Goal: Task Accomplishment & Management: Use online tool/utility

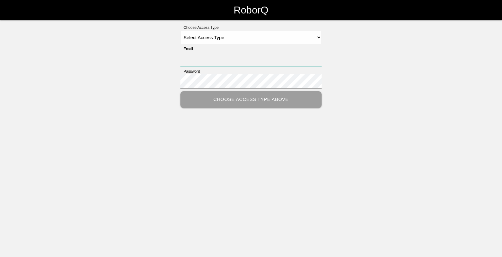
type input "[EMAIL_ADDRESS][DOMAIN_NAME]"
click at [319, 37] on select "Select Access Type Admin Customer Supervisor Worker" at bounding box center [250, 37] width 141 height 14
select select "Worker"
click at [180, 30] on select "Select Access Type Admin Customer Supervisor Worker" at bounding box center [250, 37] width 141 height 14
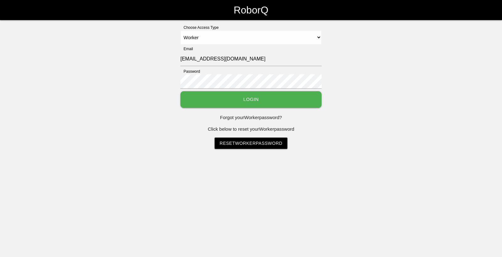
click at [267, 100] on button "Login" at bounding box center [250, 99] width 141 height 17
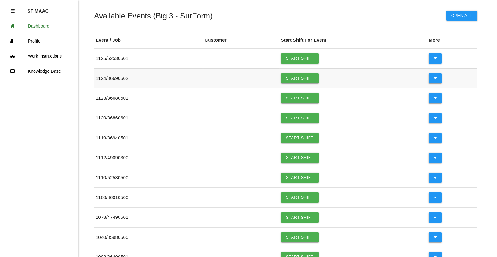
scroll to position [63, 0]
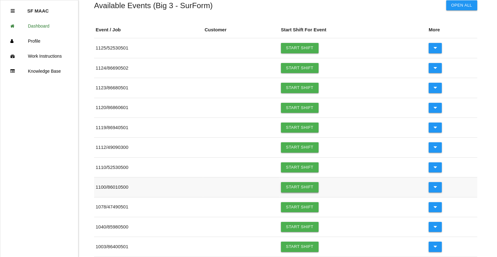
click at [297, 187] on link "Start Shift" at bounding box center [300, 187] width 38 height 10
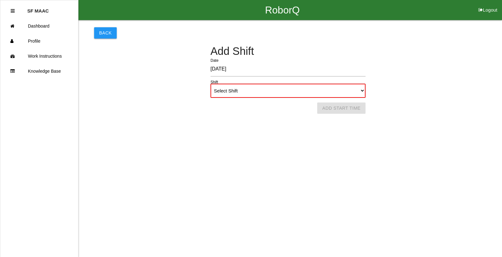
click at [361, 92] on select "Select Shift 1st Shift 2nd Shift 3rd Shift 4th Shift" at bounding box center [287, 91] width 155 height 14
select select "1"
click at [210, 84] on select "Select Shift 1st Shift 2nd Shift 3rd Shift 4th Shift" at bounding box center [287, 91] width 155 height 14
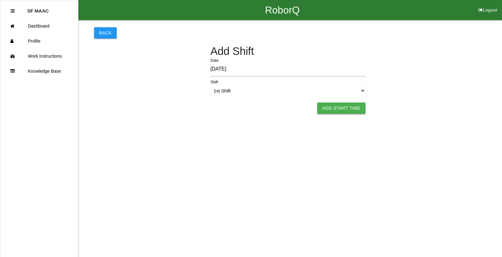
click at [344, 108] on button "Add Start Time" at bounding box center [341, 108] width 48 height 11
select select "6"
select select "13"
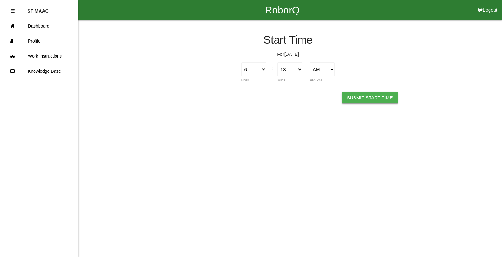
click at [367, 98] on button "Submit Start Time" at bounding box center [370, 97] width 56 height 11
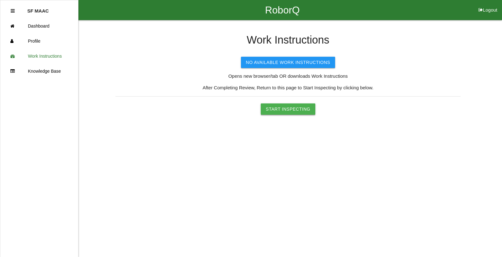
click at [301, 106] on button "Start Inspecting" at bounding box center [287, 108] width 55 height 11
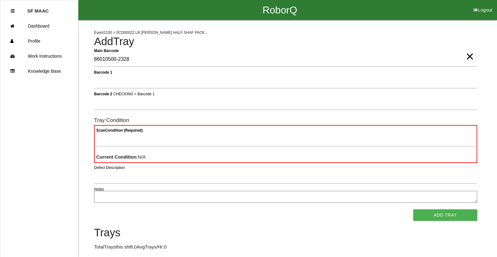
type Barcode "86010500-2328"
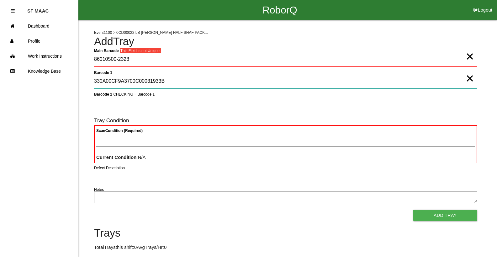
type 1 "330A00CF9A3700C00031933B"
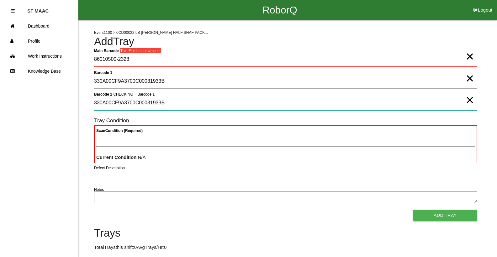
type 2 "330A00CF9A3700C00031933B"
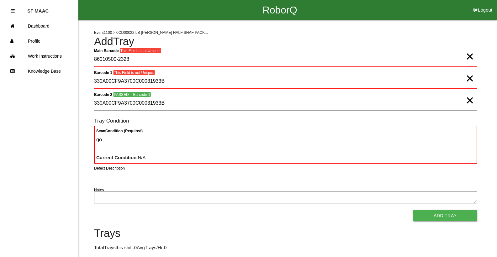
type Condition "goo"
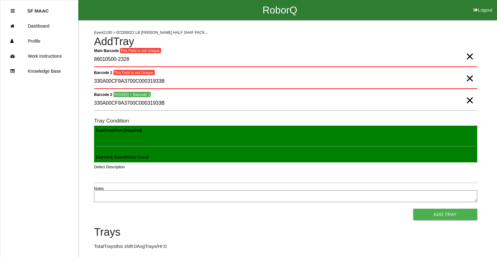
click at [413, 209] on button "Add Tray" at bounding box center [445, 214] width 64 height 11
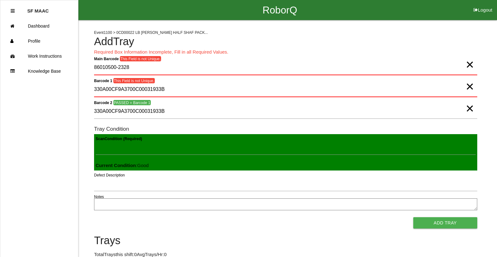
click at [468, 65] on span "×" at bounding box center [470, 58] width 8 height 13
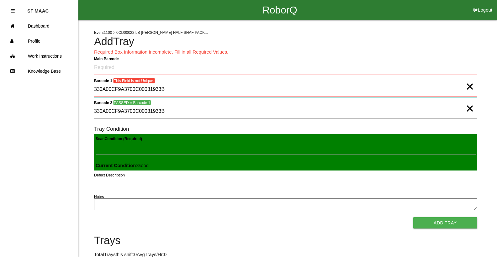
drag, startPoint x: 475, startPoint y: 87, endPoint x: 471, endPoint y: 87, distance: 3.8
click at [471, 87] on div "Barcode 1 This Field is not Unique. 330A00CF9A3700C00031933B ×" at bounding box center [285, 90] width 383 height 17
click at [461, 87] on 1 "330A00CF9A3700C00031933B" at bounding box center [285, 89] width 383 height 15
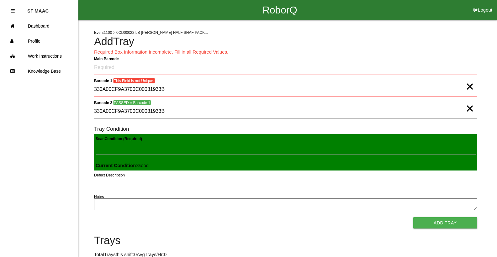
click at [469, 87] on span "×" at bounding box center [470, 80] width 8 height 13
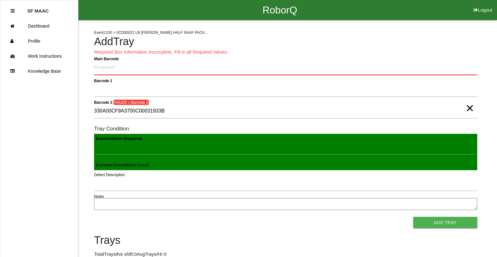
click at [445, 59] on div "Event 1100 > 0CD00022 LB [PERSON_NAME] HALF SHAF PACK... Add Tray Required Box …" at bounding box center [285, 156] width 383 height 273
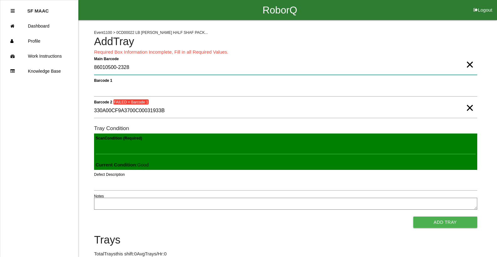
type Barcode "86010500-2328"
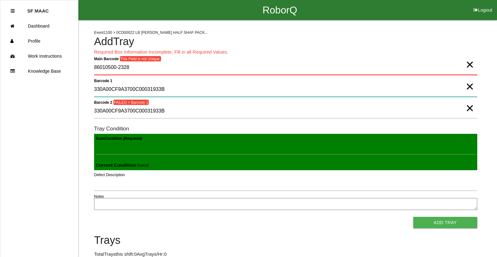
type 1 "330A00CF9A3700C00031933B"
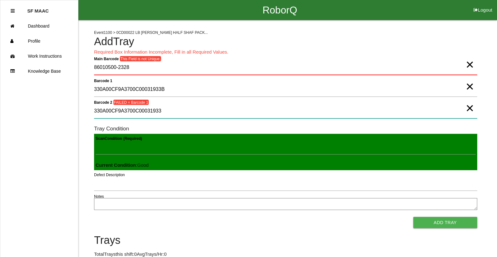
type 2 "330A00CF9A3700C00031933B"
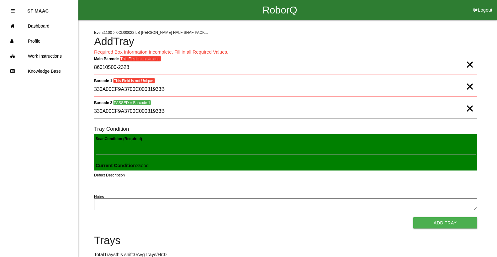
click at [472, 65] on span "×" at bounding box center [470, 58] width 8 height 13
drag, startPoint x: 470, startPoint y: 88, endPoint x: 470, endPoint y: 94, distance: 5.7
click at [470, 87] on span "×" at bounding box center [470, 80] width 8 height 13
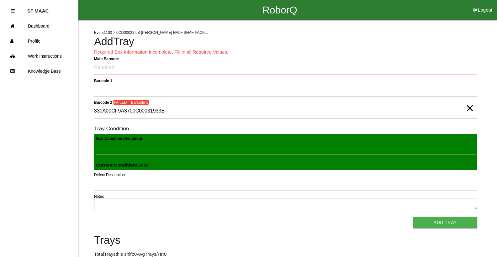
click at [471, 107] on span "×" at bounding box center [470, 102] width 8 height 13
click at [220, 63] on Barcode "Main Barcode" at bounding box center [285, 68] width 383 height 15
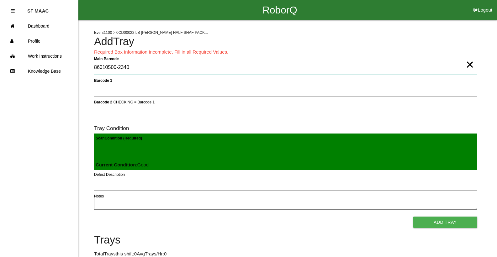
type Barcode "86010500-2340"
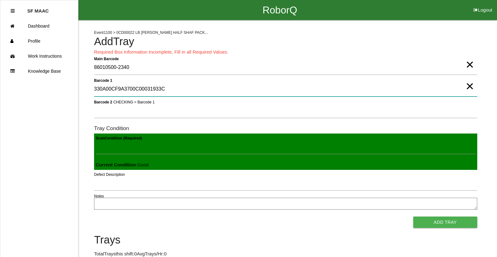
type 1 "330A00CF9A3700C00031933C"
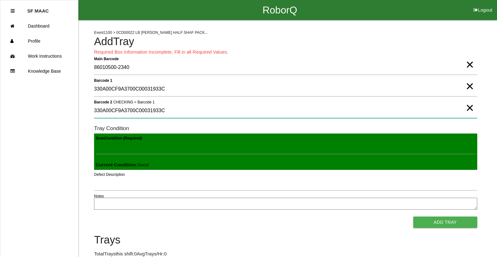
type 2 "330A00CF9A3700C00031933C"
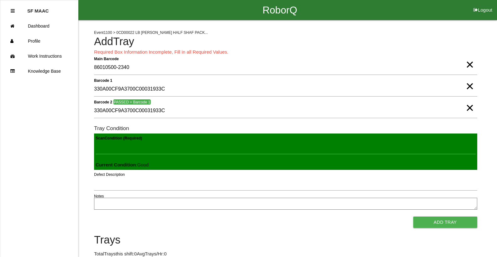
click at [418, 225] on button "Add Tray" at bounding box center [445, 222] width 64 height 11
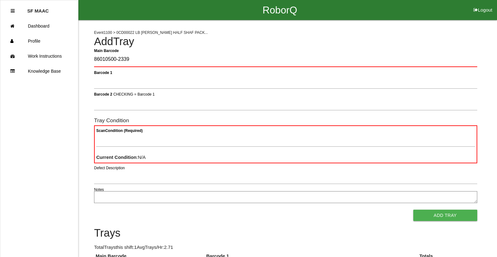
type Barcode "86010500-2339"
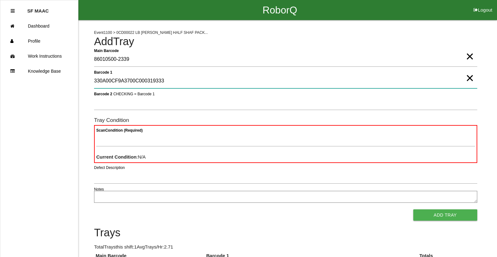
type 1 "330A00CF9A3700C000319333"
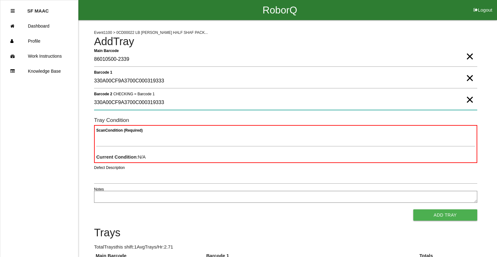
type 2 "330A00CF9A3700C000319333"
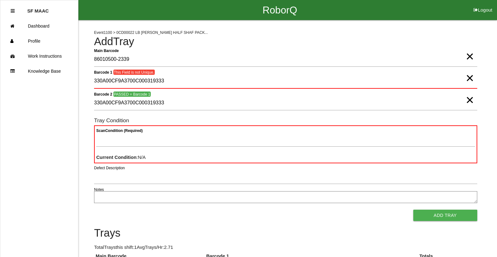
click at [466, 76] on span "×" at bounding box center [470, 72] width 8 height 13
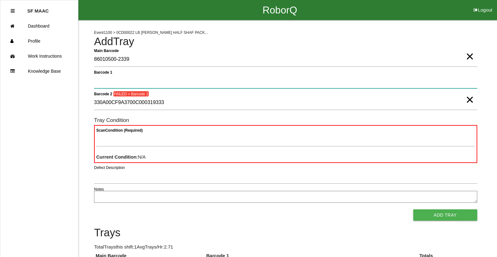
click at [453, 81] on 1 "Barcode 1" at bounding box center [285, 81] width 383 height 14
type 1 "330A00CF9A3700C000319333"
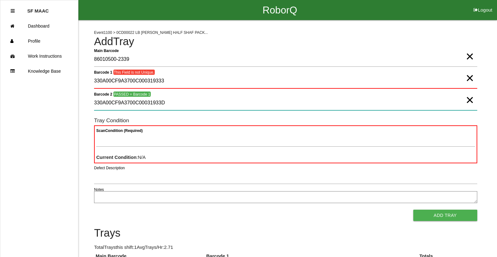
type 2 "330A00CF9A3700C00031933D"
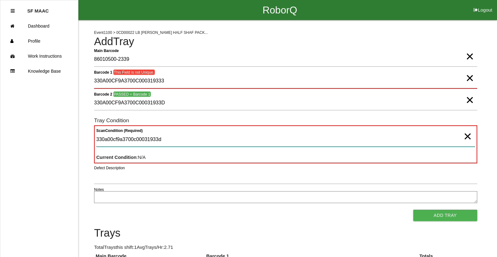
type Condition "330a00cf9a3700c00031933d"
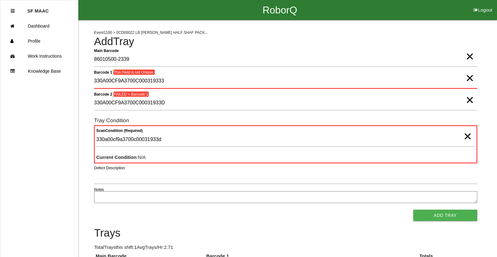
click at [468, 78] on span "×" at bounding box center [470, 72] width 8 height 13
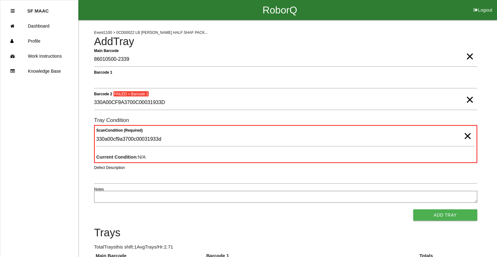
click at [471, 99] on span "×" at bounding box center [470, 93] width 8 height 13
click at [455, 70] on form "Main Barcode 86010500-2339 × Barcode 1 Barcode 2 CHECKING = Barcode 1 Tray Cond…" at bounding box center [285, 136] width 383 height 169
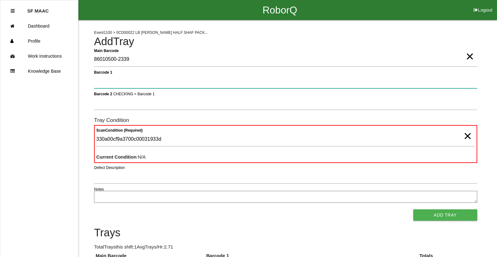
click at [449, 80] on 1 "Barcode 1" at bounding box center [285, 81] width 383 height 14
type 1 "330A00CF9A3700C00031933D"
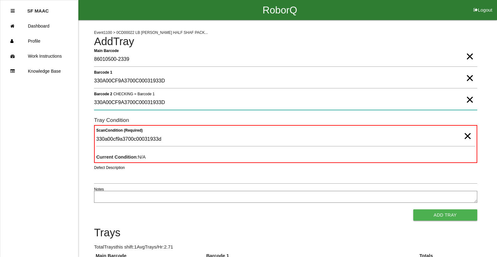
type 2 "330A00CF9A3700C00031933D"
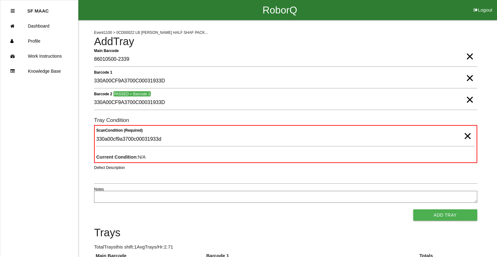
drag, startPoint x: 471, startPoint y: 140, endPoint x: 466, endPoint y: 139, distance: 4.7
click at [470, 136] on span "×" at bounding box center [467, 130] width 8 height 13
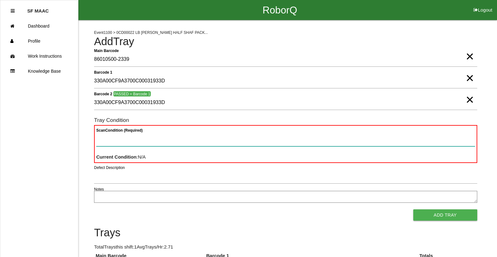
drag, startPoint x: 445, startPoint y: 137, endPoint x: 442, endPoint y: 135, distance: 3.7
click at [444, 137] on Condition "Scan Condition (Required)" at bounding box center [285, 139] width 379 height 14
type Condition "goo"
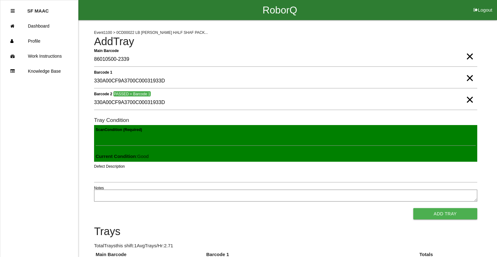
click at [413, 208] on button "Add Tray" at bounding box center [445, 213] width 64 height 11
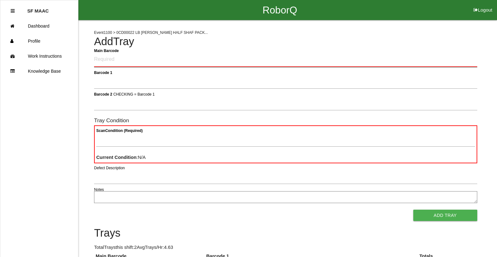
drag, startPoint x: 108, startPoint y: 62, endPoint x: 101, endPoint y: 63, distance: 7.5
click at [107, 62] on Barcode "Main Barcode" at bounding box center [285, 59] width 383 height 15
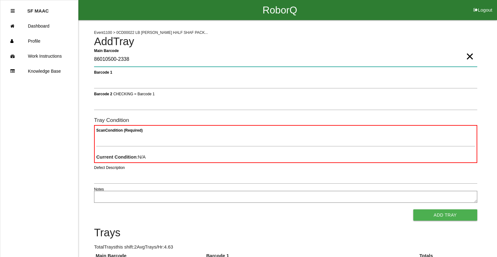
type Barcode "86010500-2338"
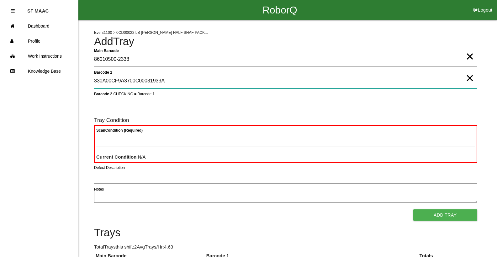
type 1 "330A00CF9A3700C00031933A"
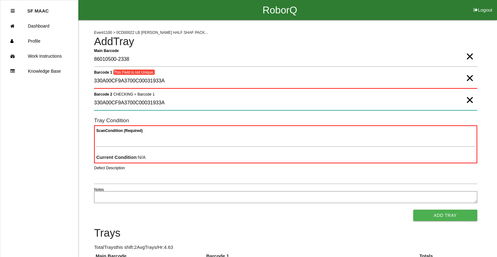
type 2 "330A00CF9A3700C00031933A"
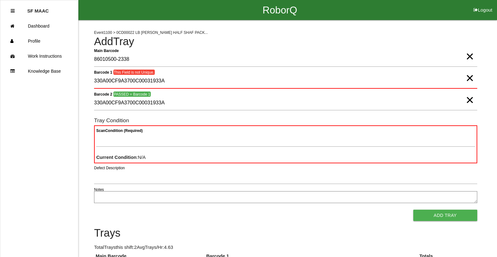
drag, startPoint x: 468, startPoint y: 76, endPoint x: 468, endPoint y: 81, distance: 5.3
click at [468, 78] on span "×" at bounding box center [470, 72] width 8 height 13
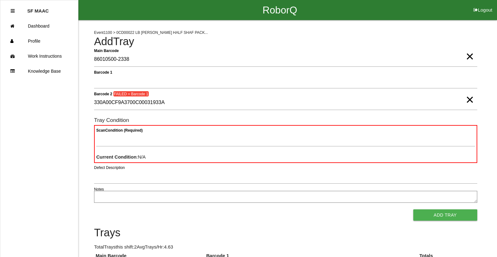
click at [467, 100] on span "×" at bounding box center [470, 93] width 8 height 13
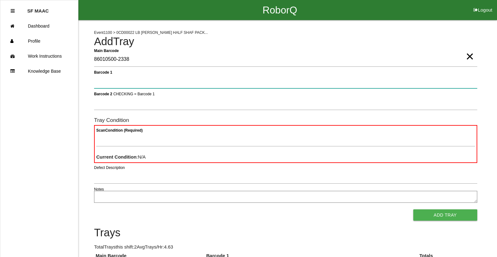
click at [441, 80] on 1 "Barcode 1" at bounding box center [285, 81] width 383 height 14
type 1 "330A00CF9A3700C000319333"
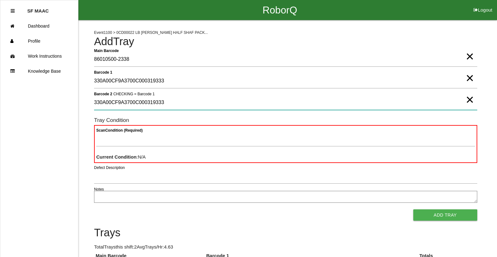
type 2 "330A00CF9A3700C000319333"
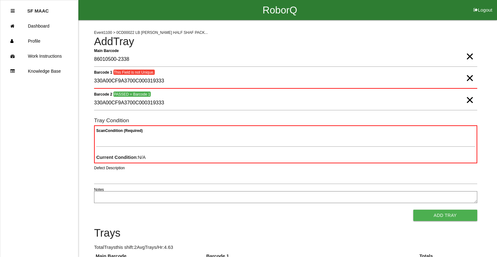
drag, startPoint x: 466, startPoint y: 79, endPoint x: 467, endPoint y: 88, distance: 9.2
click at [467, 78] on span "×" at bounding box center [470, 72] width 8 height 13
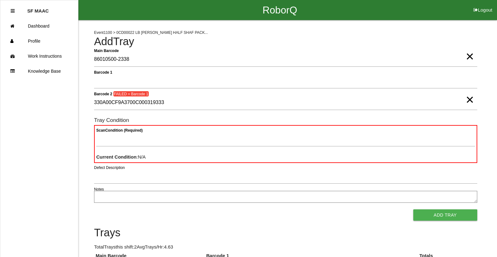
click at [472, 98] on span "×" at bounding box center [470, 93] width 8 height 13
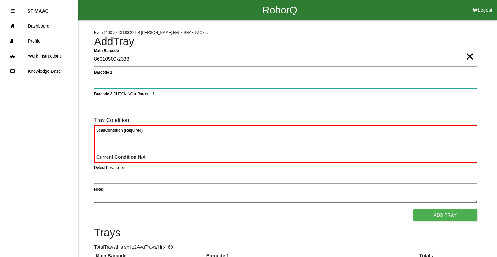
click at [444, 74] on 1 "Barcode 1" at bounding box center [285, 81] width 383 height 14
type 1 "330A00CF9A3700C0003187AD"
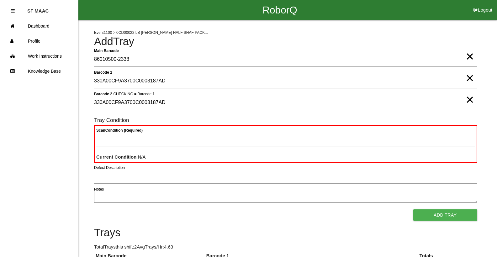
type 2 "330A00CF9A3700C0003187AD"
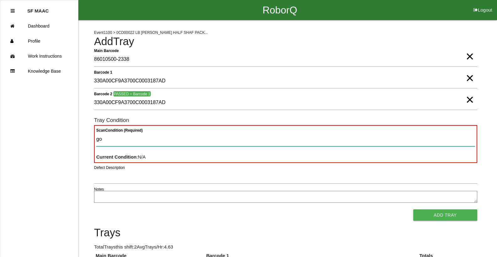
type Condition "goo"
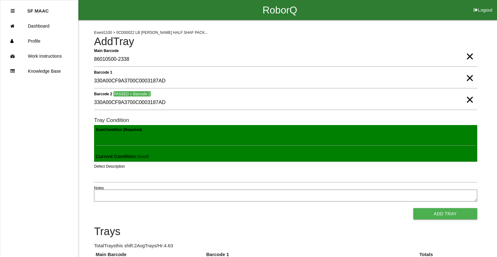
click at [413, 208] on button "Add Tray" at bounding box center [445, 213] width 64 height 11
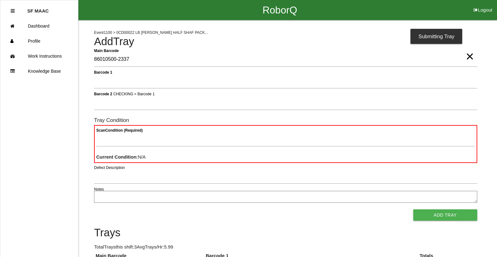
type Barcode "86010500-2337"
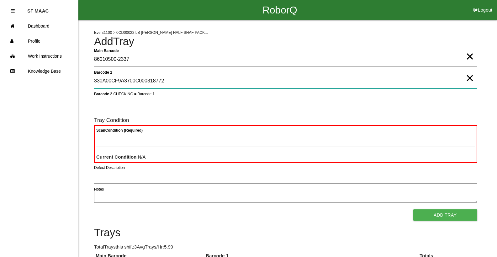
type 1 "330A00CF9A3700C000318772"
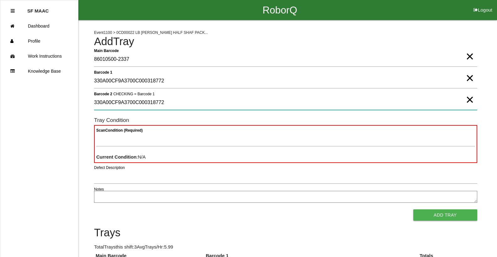
type 2 "330A00CF9A3700C000318772"
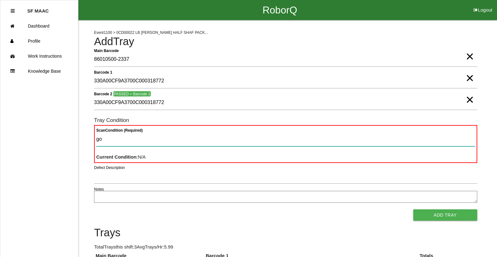
type Condition "goo"
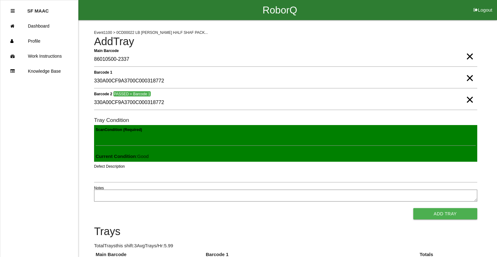
click at [413, 208] on button "Add Tray" at bounding box center [445, 213] width 64 height 11
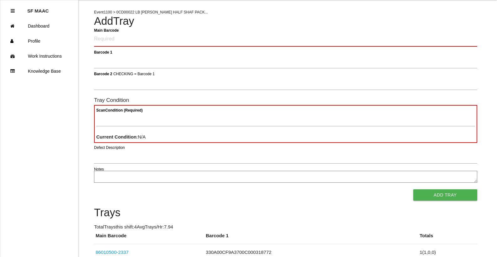
scroll to position [31, 0]
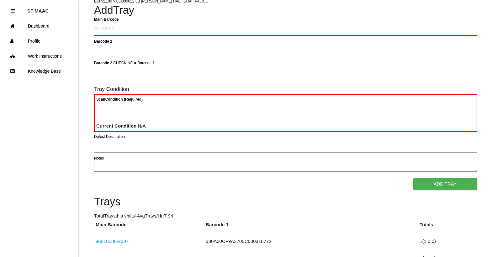
drag, startPoint x: 439, startPoint y: 28, endPoint x: 366, endPoint y: 29, distance: 73.7
click at [366, 28] on Barcode "Main Barcode" at bounding box center [285, 28] width 383 height 15
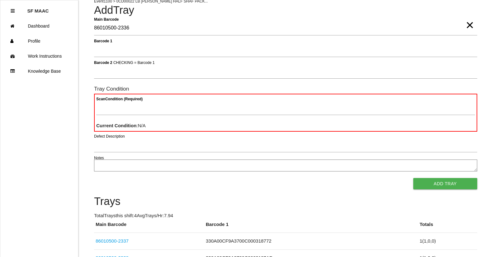
type Barcode "86010500-2336"
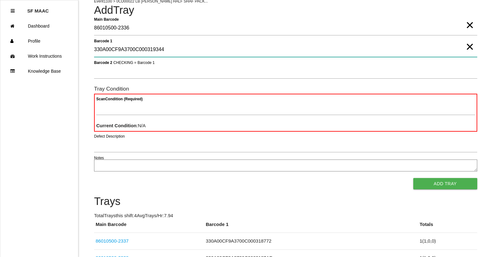
type 1 "330A00CF9A3700C000319344"
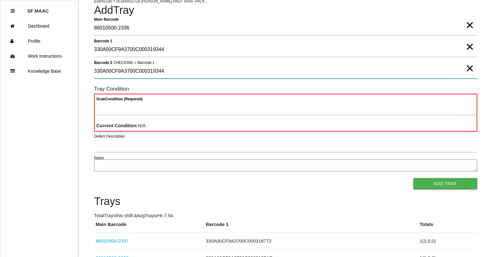
type 2 "330A00CF9A3700C000319344"
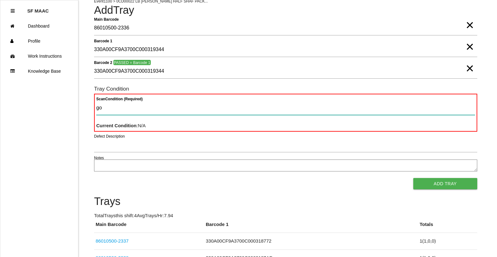
type Condition "goo"
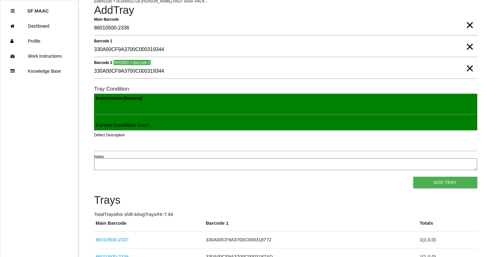
click at [413, 177] on button "Add Tray" at bounding box center [445, 182] width 64 height 11
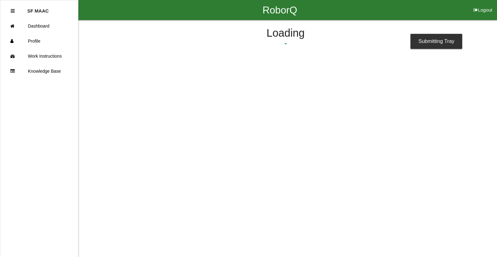
scroll to position [0, 0]
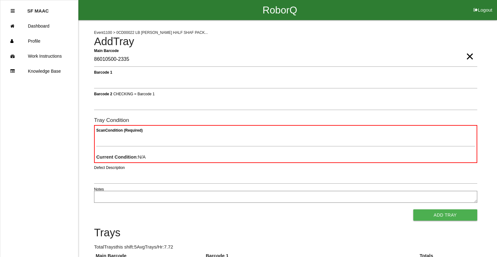
type Barcode "86010500-2335"
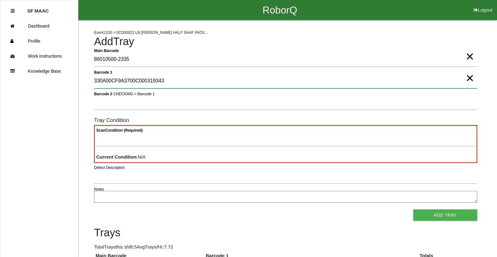
type 1 "330A00CF9A3700C000319343"
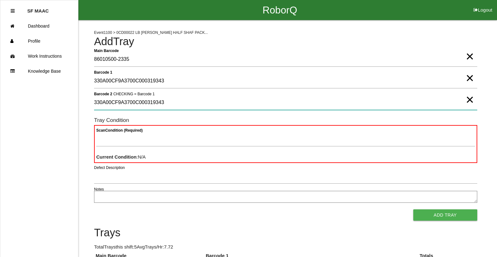
type 2 "330A00CF9A3700C000319343"
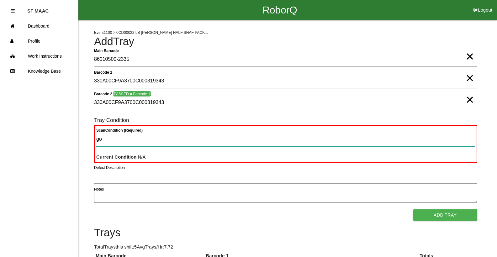
type Condition "goo"
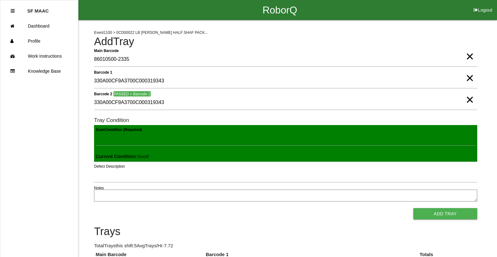
click at [413, 208] on button "Add Tray" at bounding box center [445, 213] width 64 height 11
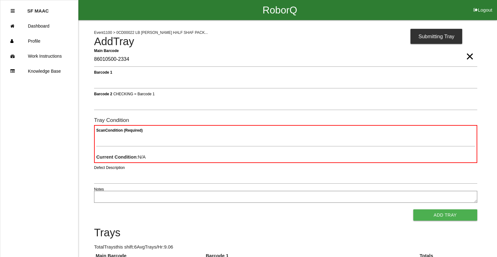
type Barcode "86010500-2334"
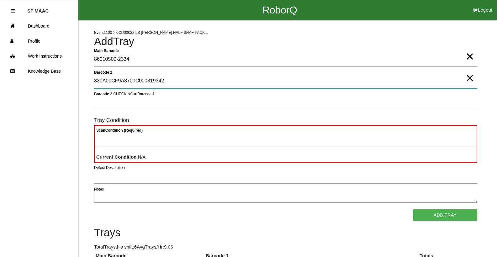
type 1 "330A00CF9A3700C000319342"
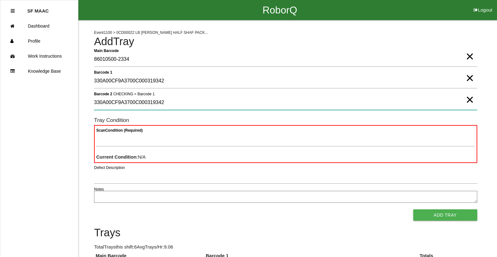
type 2 "330A00CF9A3700C000319342"
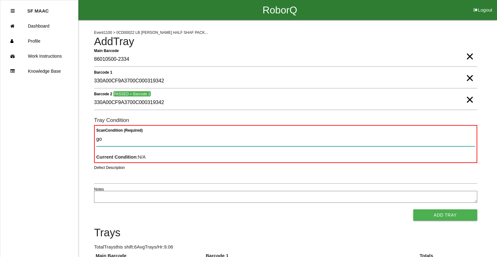
type Condition "goo"
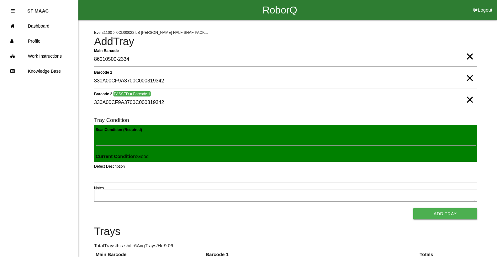
click button "Add Tray" at bounding box center [445, 213] width 64 height 11
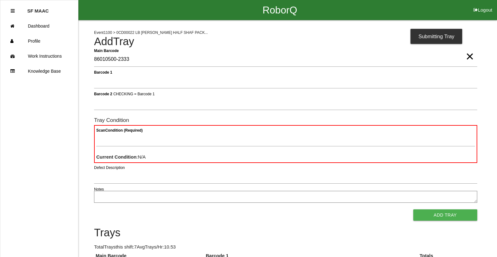
type Barcode "86010500-2333"
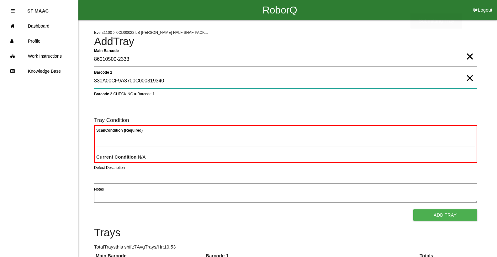
type 1 "330A00CF9A3700C000319340"
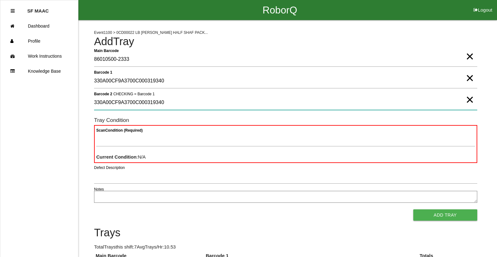
type 2 "330A00CF9A3700C000319340"
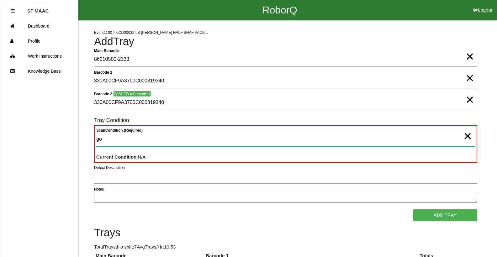
type Condition "goo"
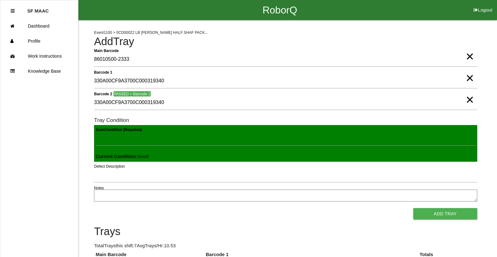
click at [413, 208] on button "Add Tray" at bounding box center [445, 213] width 64 height 11
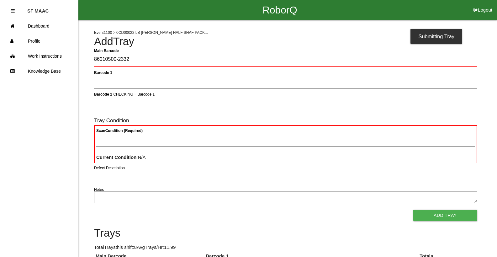
type Barcode "86010500-2332"
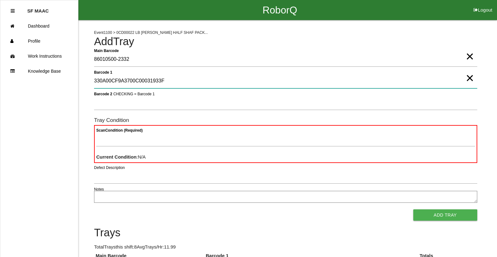
type 1 "330A00CF9A3700C00031933F"
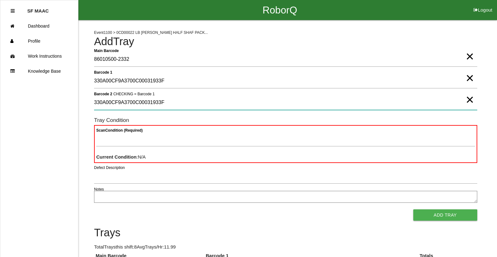
type 2 "330A00CF9A3700C00031933F"
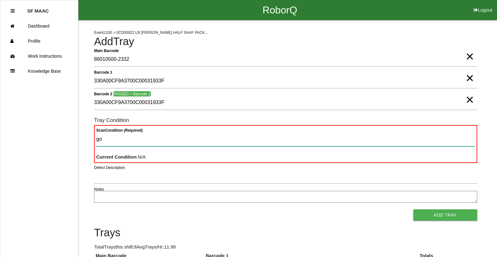
type Condition "goo"
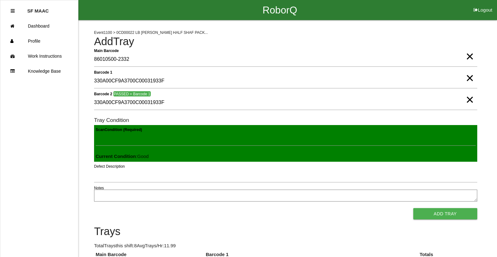
click at [413, 208] on button "Add Tray" at bounding box center [445, 213] width 64 height 11
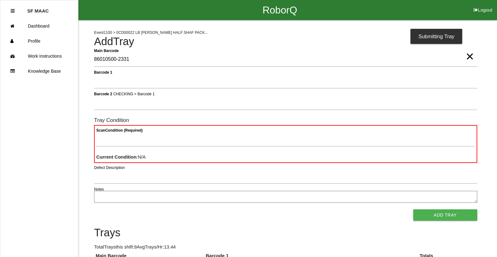
type Barcode "86010500-2331"
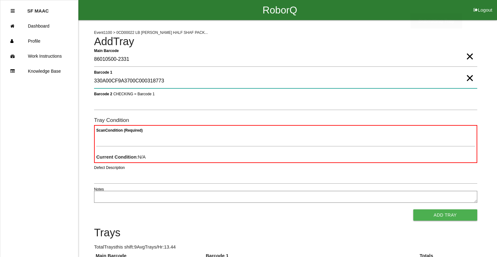
type 1 "330A00CF9A3700C000318773"
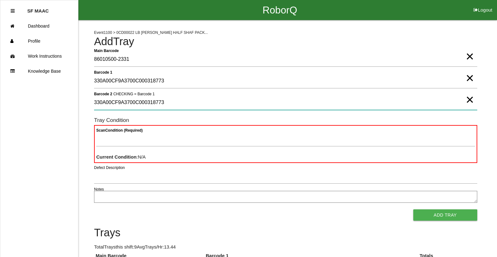
type 2 "330A00CF9A3700C000318773"
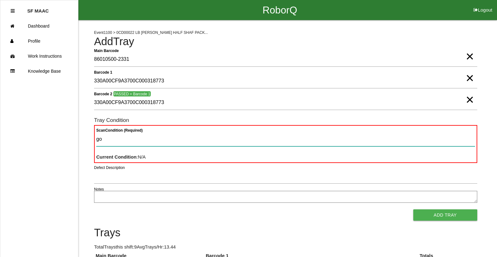
type Condition "goo"
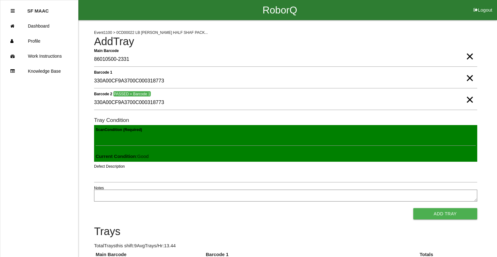
click at [413, 208] on button "Add Tray" at bounding box center [445, 213] width 64 height 11
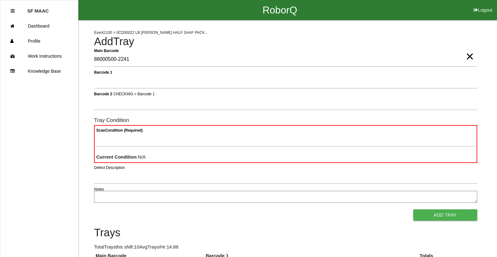
type Barcode "86000500-2241"
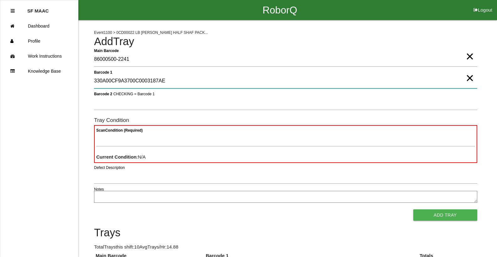
type 1 "330A00CF9A3700C0003187AE"
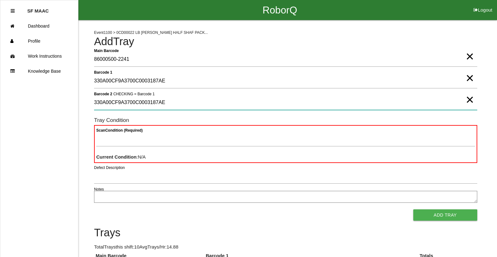
type 2 "330A00CF9A3700C0003187AE"
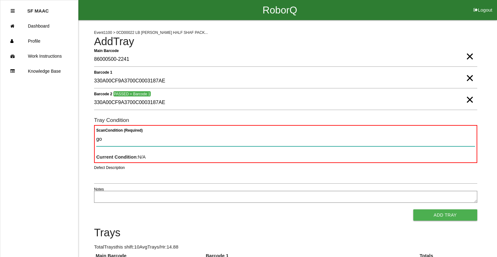
type Condition "goo"
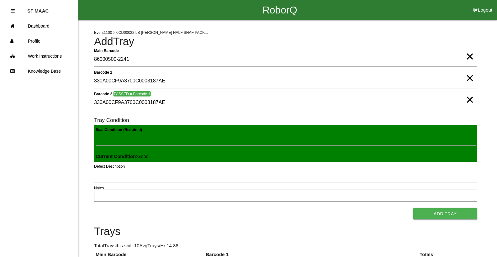
click at [413, 208] on button "Add Tray" at bounding box center [445, 213] width 64 height 11
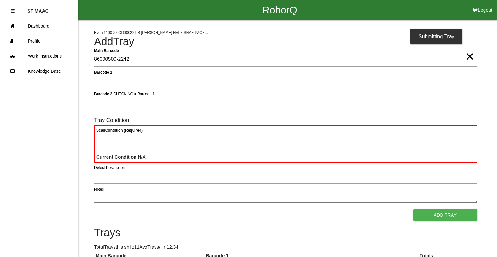
type Barcode "86000500-2242"
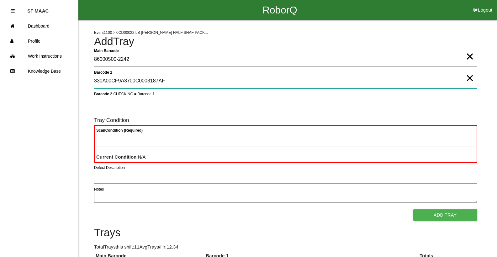
type 1 "330A00CF9A3700C0003187AF"
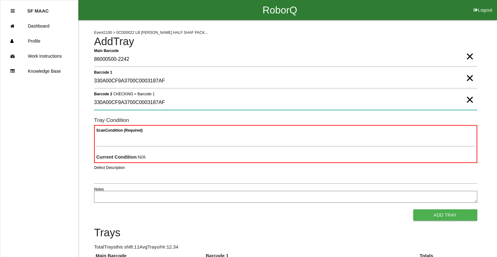
type 2 "330A00CF9A3700C0003187AF"
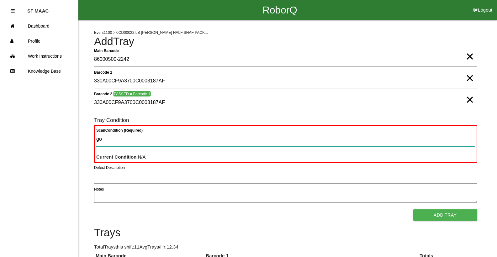
type Condition "goo"
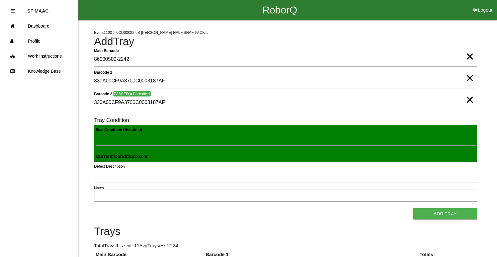
click at [413, 208] on button "Add Tray" at bounding box center [445, 213] width 64 height 11
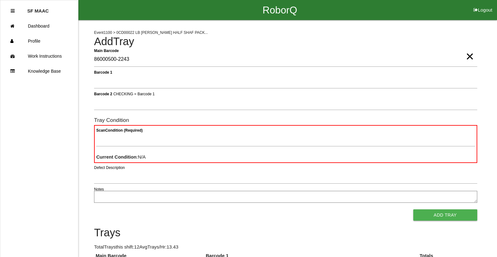
type Barcode "86000500-2243"
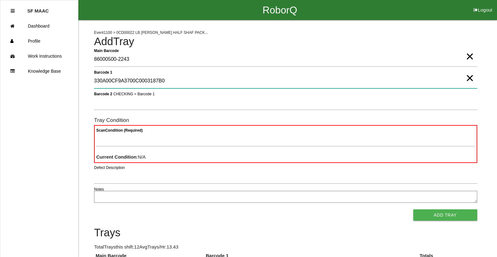
type 1 "330A00CF9A3700C0003187B0"
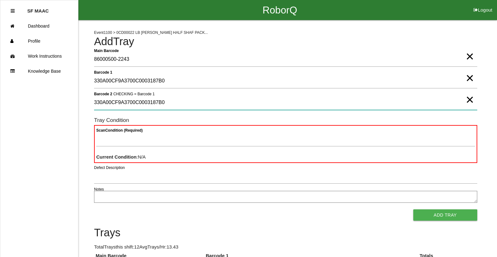
type 2 "330A00CF9A3700C0003187B0"
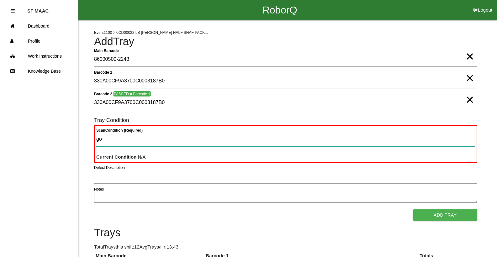
type Condition "goo"
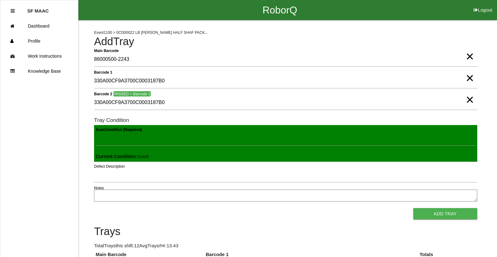
click at [413, 208] on button "Add Tray" at bounding box center [445, 213] width 64 height 11
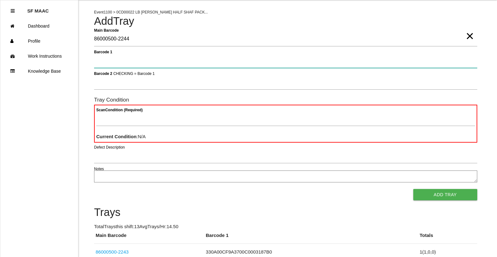
scroll to position [31, 0]
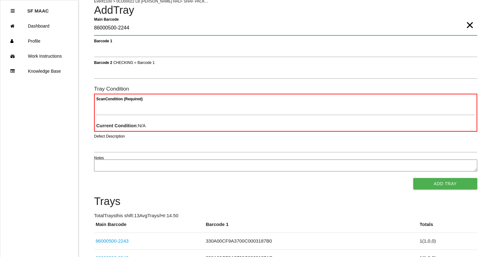
click at [406, 33] on Barcode "86000500-2244" at bounding box center [285, 28] width 383 height 14
type Barcode "86000500-2244330A00CF9A3700C0003187B1"
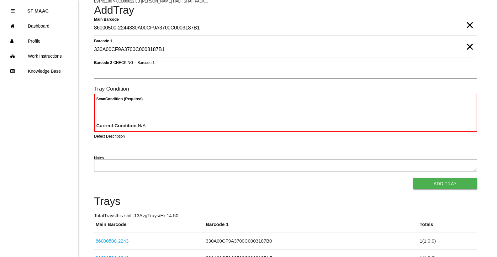
type 1 "330A00CF9A3700C0003187B1"
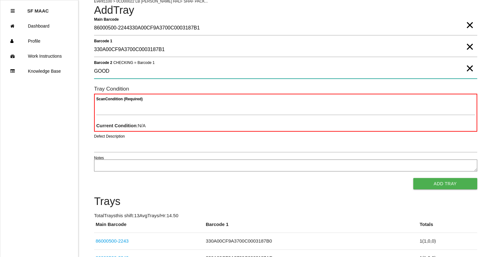
type 2 "GOOD"
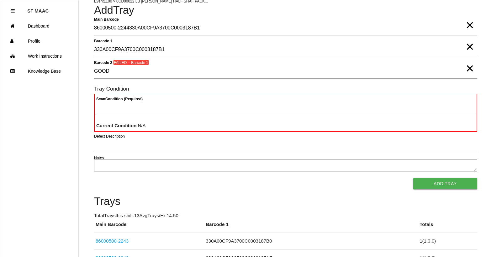
click at [469, 68] on span "×" at bounding box center [470, 62] width 8 height 13
click at [448, 64] on form "Main Barcode 86000500-2244330A00CF9A3700C0003187B1 × Barcode 1 330A00CF9A3700C0…" at bounding box center [285, 105] width 383 height 169
click at [469, 25] on span "×" at bounding box center [470, 19] width 8 height 13
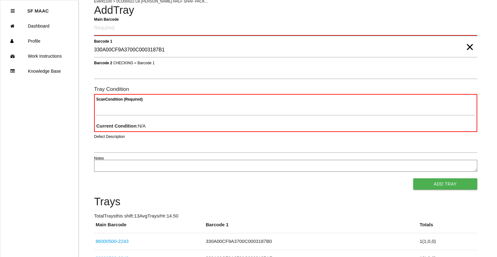
click at [439, 25] on Barcode "Main Barcode" at bounding box center [285, 28] width 383 height 15
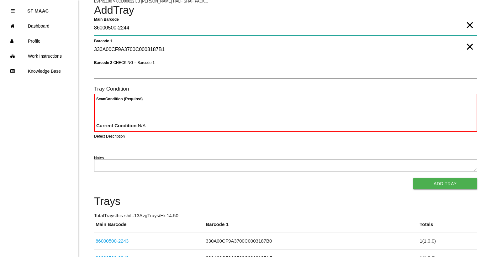
type Barcode "86000500-2244"
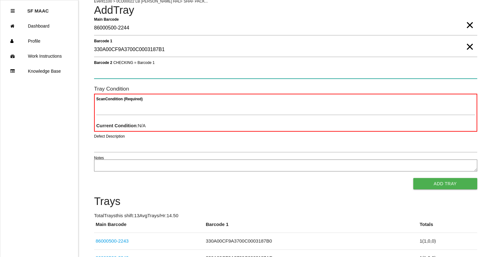
click at [313, 69] on 2 "Barcode 2 CHECKING = Barcode 1" at bounding box center [285, 71] width 383 height 14
type 2 "330A00CF9A3700C0003187B1"
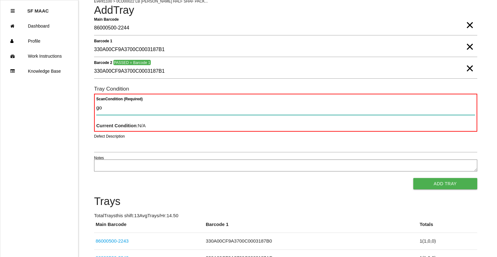
type Condition "goo"
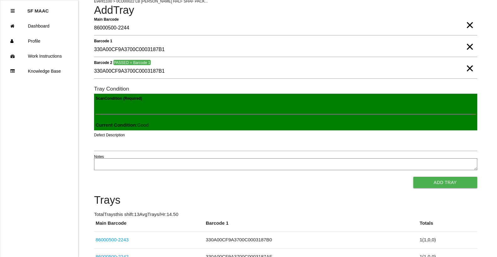
click at [413, 177] on button "Add Tray" at bounding box center [445, 182] width 64 height 11
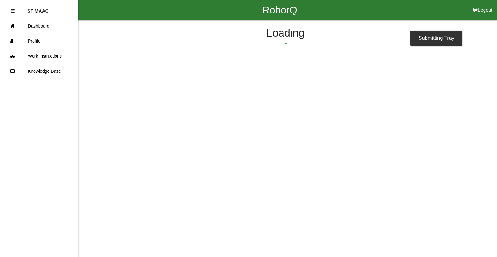
scroll to position [0, 0]
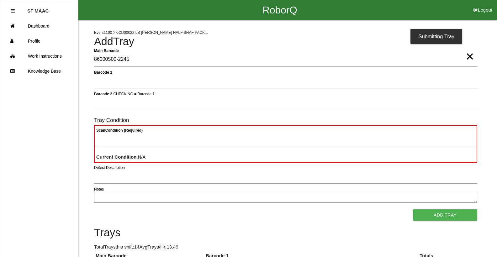
type Barcode "86000500-2245"
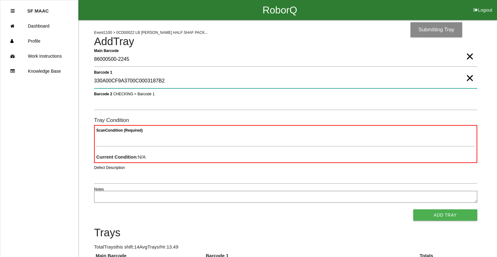
type 1 "330A00CF9A3700C0003187B2"
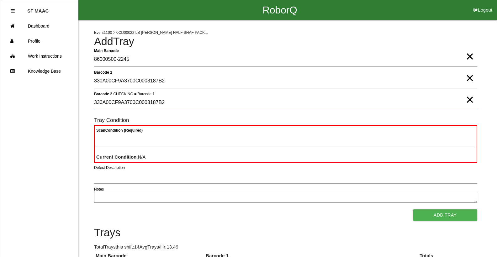
type 2 "330A00CF9A3700C0003187B2"
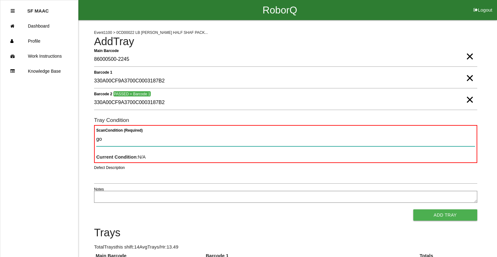
type Condition "goo"
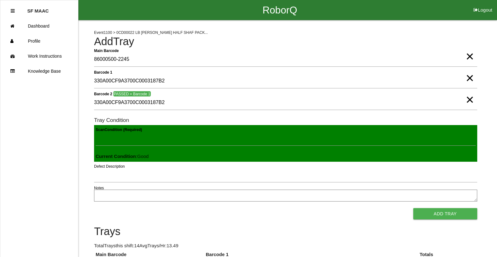
click at [413, 208] on button "Add Tray" at bounding box center [445, 213] width 64 height 11
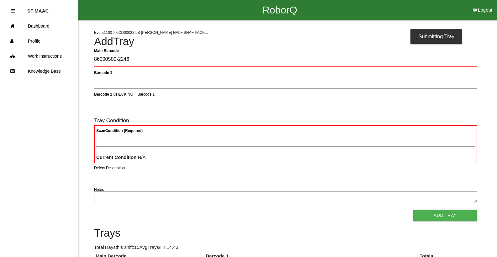
type Barcode "86000500-2246"
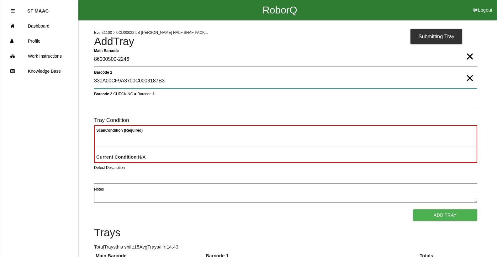
type 1 "330A00CF9A3700C0003187B3"
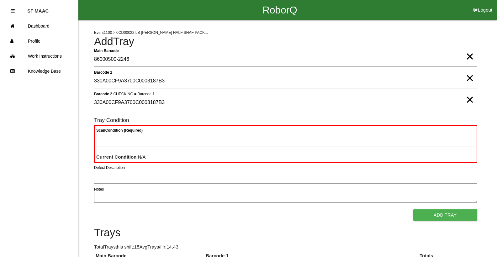
type 2 "330A00CF9A3700C0003187B3"
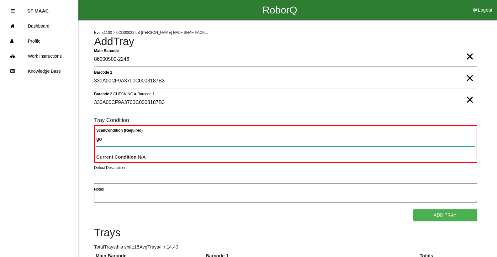
type Condition "goo"
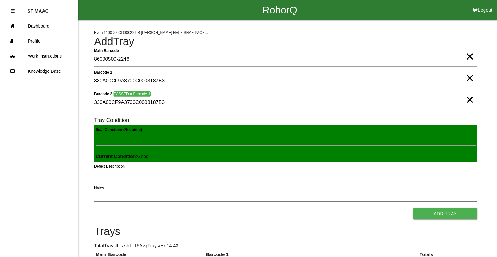
click at [413, 208] on button "Add Tray" at bounding box center [445, 213] width 64 height 11
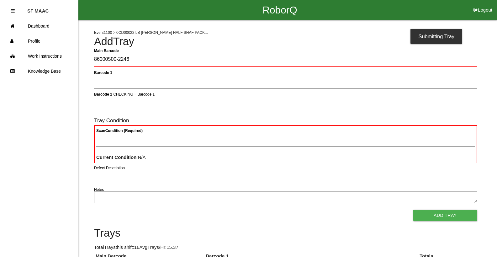
type Barcode "86000500-2246"
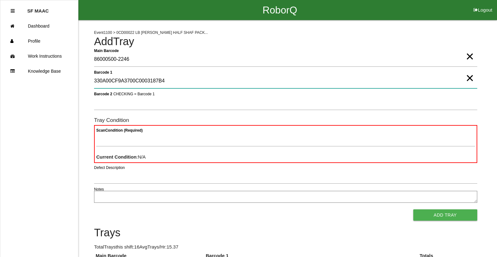
type 1 "330A00CF9A3700C0003187B4"
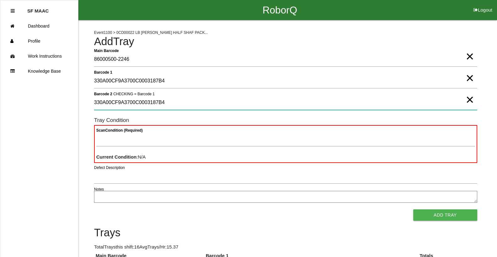
type 2 "330A00CF9A3700C0003187B4"
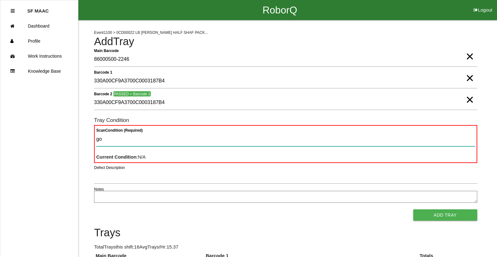
type Condition "goo"
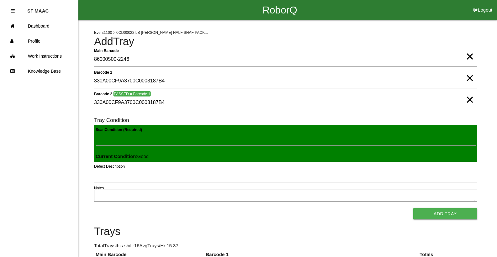
click at [413, 208] on button "Add Tray" at bounding box center [445, 213] width 64 height 11
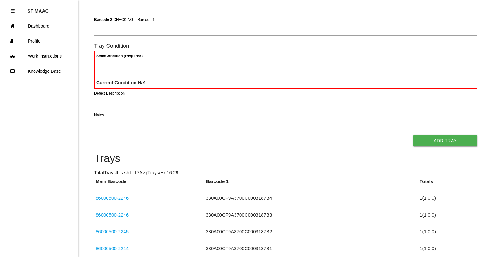
scroll to position [94, 0]
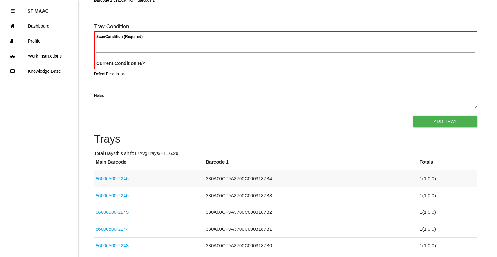
click at [124, 180] on link "86000500-2246" at bounding box center [112, 178] width 33 height 5
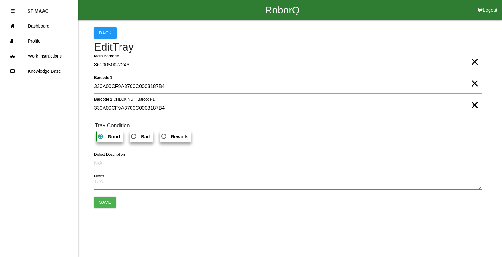
drag, startPoint x: 473, startPoint y: 62, endPoint x: 435, endPoint y: 67, distance: 37.9
click at [472, 62] on span "×" at bounding box center [474, 55] width 8 height 13
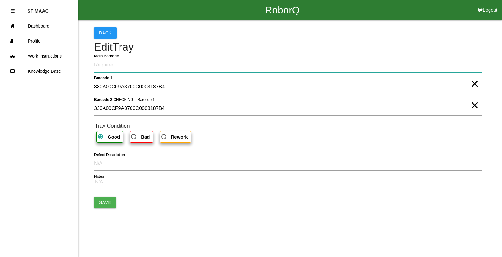
click at [402, 65] on Barcode "Main Barcode" at bounding box center [287, 65] width 387 height 15
type Barcode "86000500-2247"
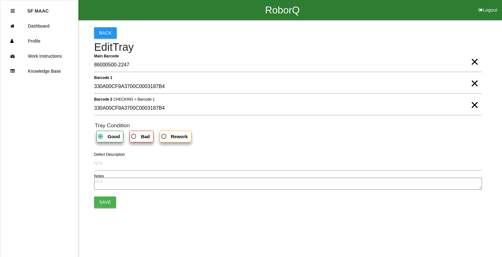
click at [97, 202] on button "Save" at bounding box center [105, 202] width 22 height 11
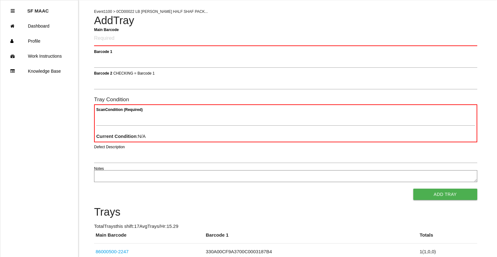
scroll to position [31, 0]
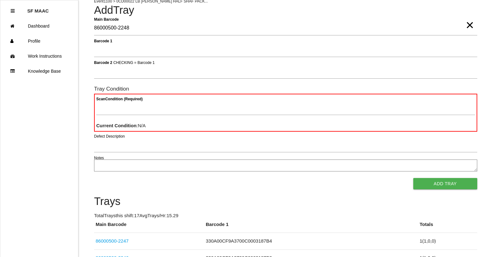
type Barcode "86000500-2248"
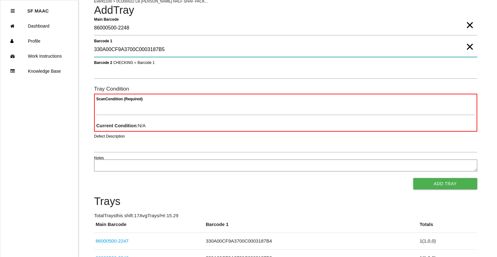
type 1 "330A00CF9A3700C0003187B5"
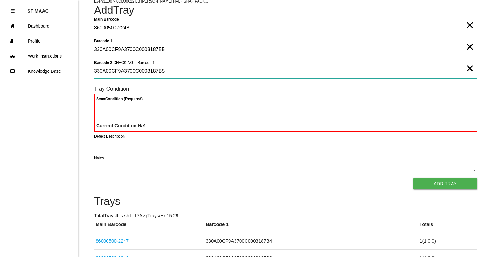
type 2 "330A00CF9A3700C0003187B5"
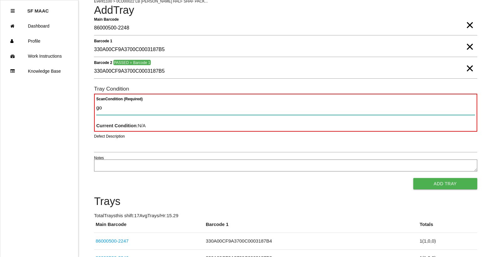
type Condition "goo"
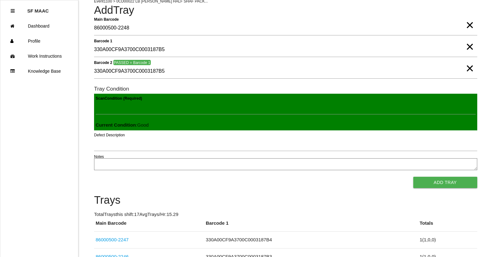
click button "Add Tray" at bounding box center [445, 182] width 64 height 11
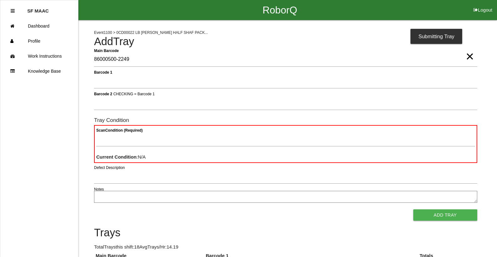
type Barcode "86000500-2249"
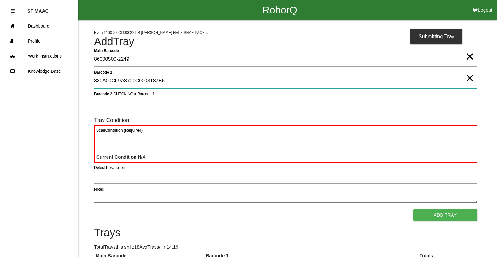
type 1 "330A00CF9A3700C0003187B6"
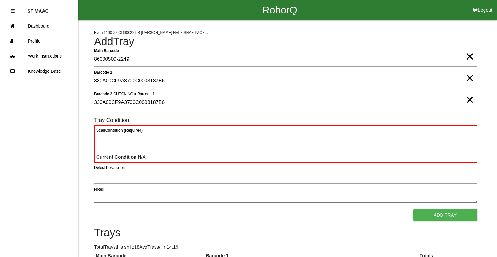
type 2 "330A00CF9A3700C0003187B6"
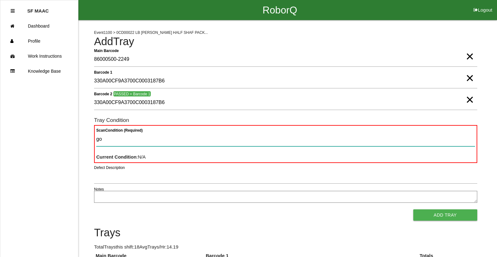
type Condition "goo"
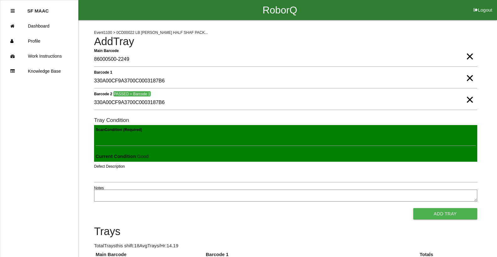
click at [413, 208] on button "Add Tray" at bounding box center [445, 213] width 64 height 11
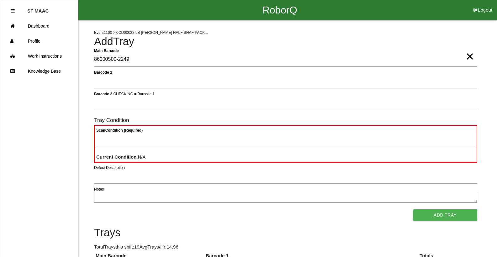
type Barcode "86000500-2249"
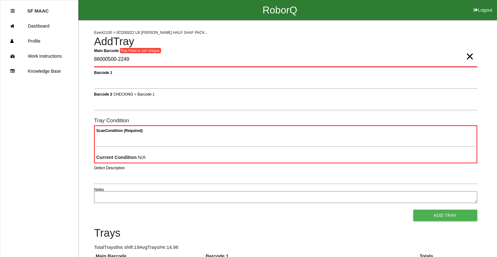
click at [461, 61] on Barcode "86000500-2249" at bounding box center [285, 59] width 383 height 15
click at [469, 56] on span "×" at bounding box center [470, 50] width 8 height 13
click at [452, 55] on Barcode "Main Barcode" at bounding box center [285, 59] width 383 height 15
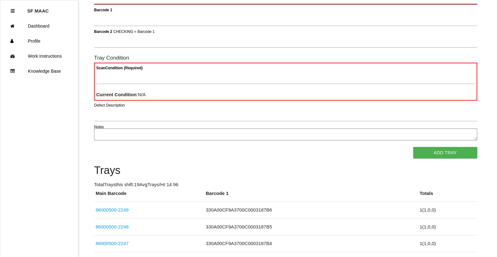
scroll to position [56, 0]
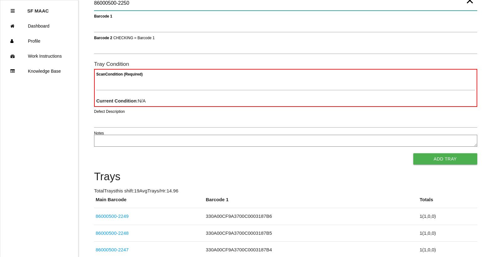
type Barcode "86000500-2250"
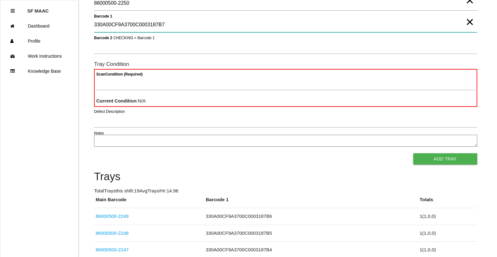
type 1 "330A00CF9A3700C0003187B7"
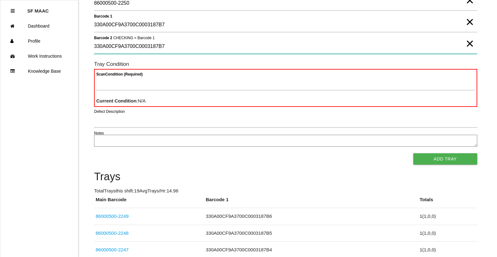
type 2 "330A00CF9A3700C0003187B7"
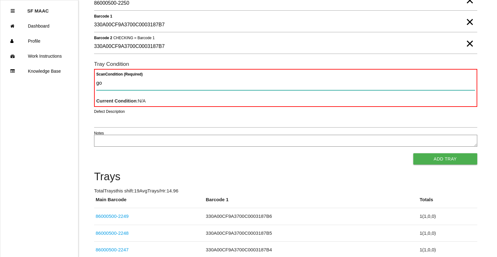
type Condition "goo"
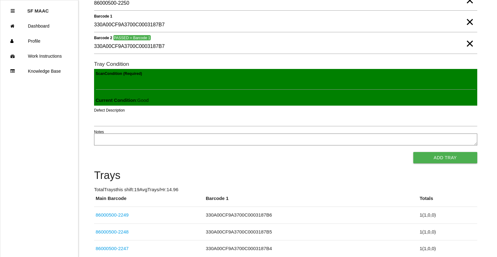
click at [413, 152] on button "Add Tray" at bounding box center [445, 157] width 64 height 11
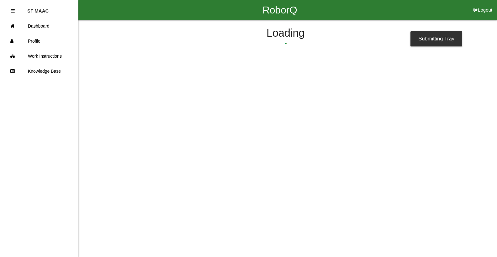
scroll to position [0, 0]
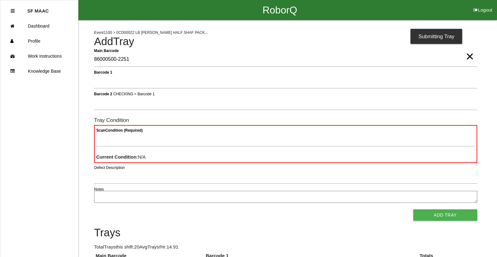
type Barcode "86000500-2251"
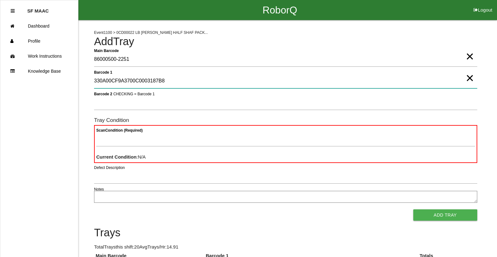
type 1 "330A00CF9A3700C0003187B8"
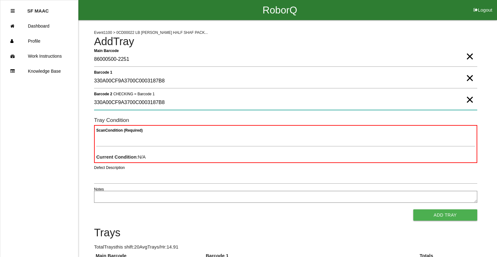
type 2 "330A00CF9A3700C0003187B8"
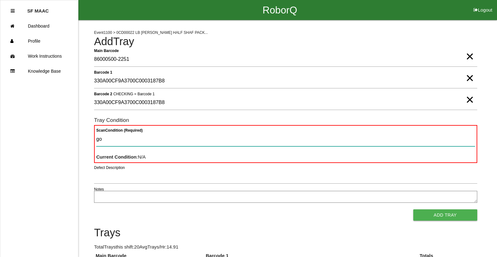
type Condition "goo"
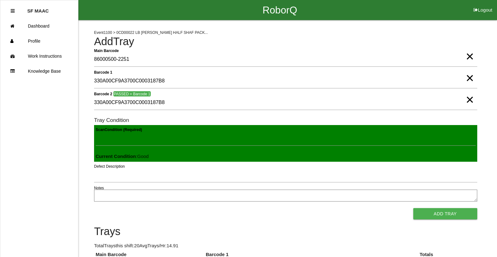
click at [413, 208] on button "Add Tray" at bounding box center [445, 213] width 64 height 11
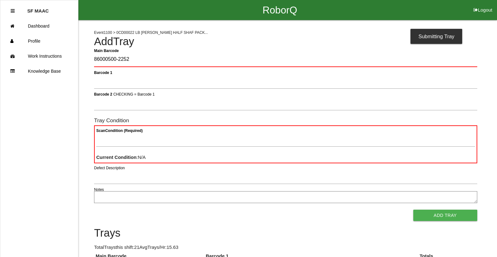
type Barcode "86000500-2252"
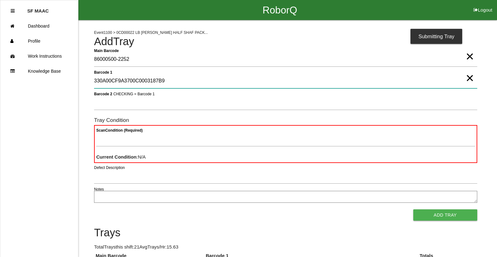
type 1 "330A00CF9A3700C0003187B9"
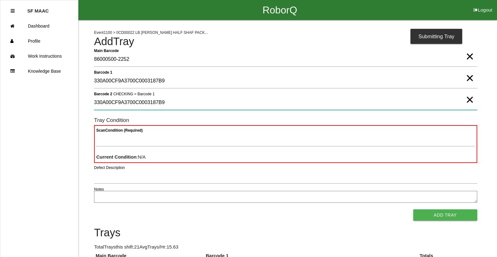
type 2 "330A00CF9A3700C0003187B9"
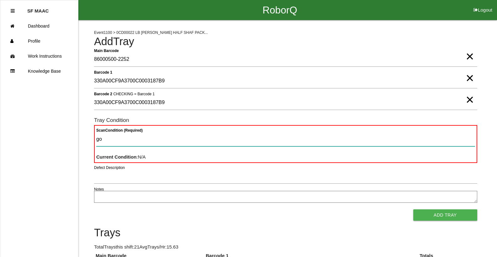
type Condition "goo"
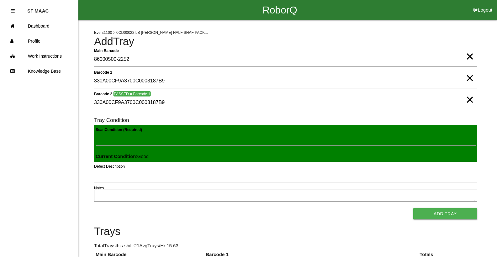
click at [413, 208] on button "Add Tray" at bounding box center [445, 213] width 64 height 11
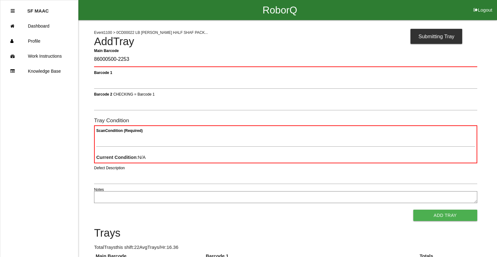
type Barcode "86000500-2253"
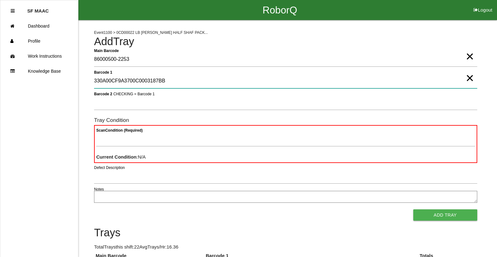
type 1 "330A00CF9A3700C0003187BB"
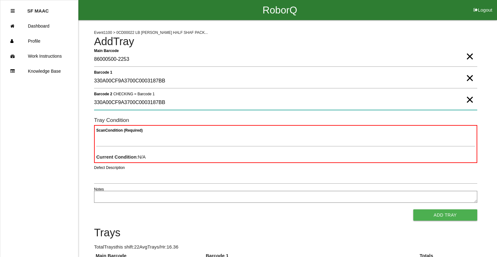
type 2 "330A00CF9A3700C0003187BB"
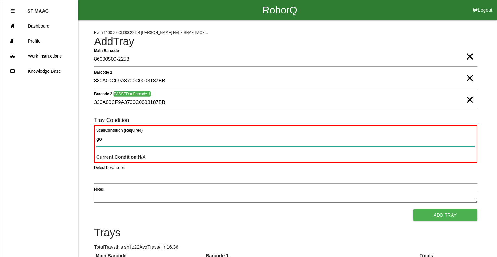
type Condition "goo"
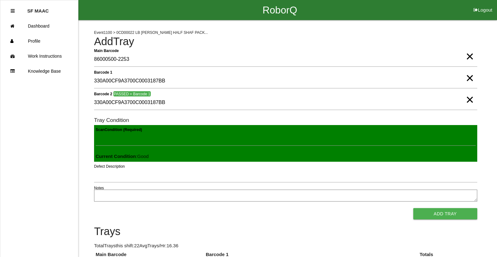
click at [413, 208] on button "Add Tray" at bounding box center [445, 213] width 64 height 11
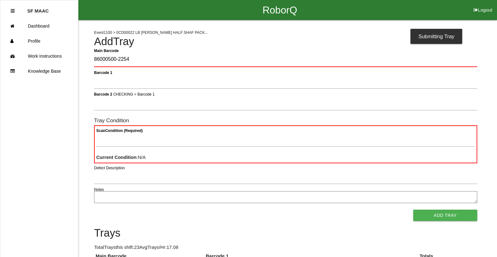
type Barcode "86000500-2254"
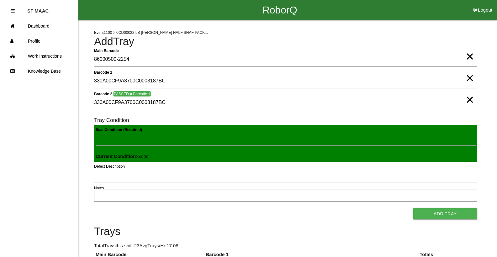
click at [413, 208] on button "Add Tray" at bounding box center [445, 213] width 64 height 11
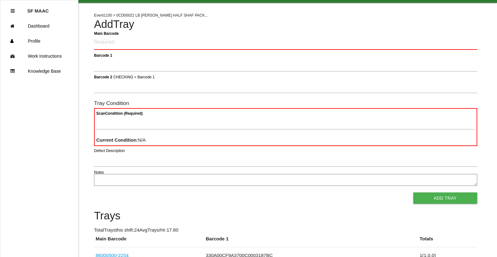
scroll to position [31, 0]
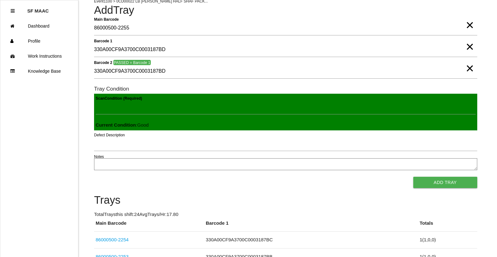
click button "Add Tray" at bounding box center [445, 182] width 64 height 11
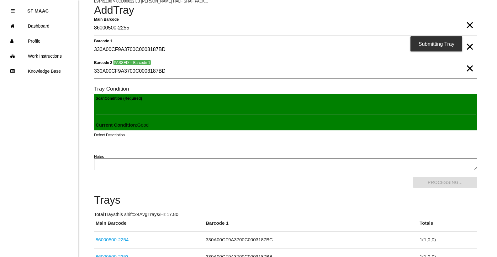
scroll to position [0, 0]
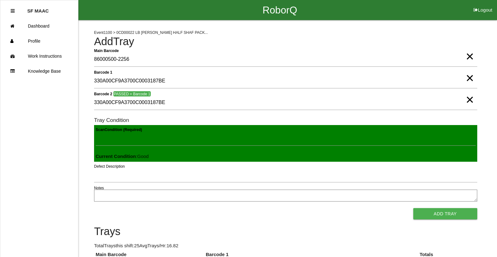
click at [413, 208] on button "Add Tray" at bounding box center [445, 213] width 64 height 11
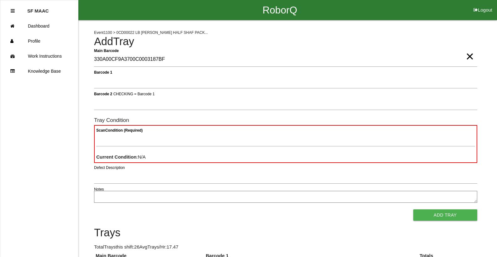
click at [467, 56] on span "×" at bounding box center [470, 50] width 8 height 13
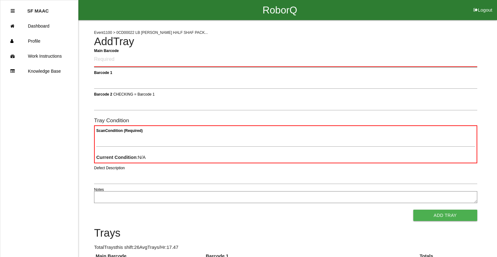
click at [460, 60] on Barcode "Main Barcode" at bounding box center [285, 59] width 383 height 15
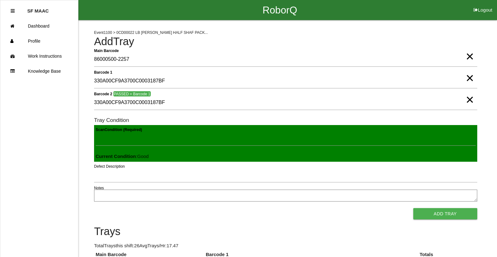
click at [413, 208] on button "Add Tray" at bounding box center [445, 213] width 64 height 11
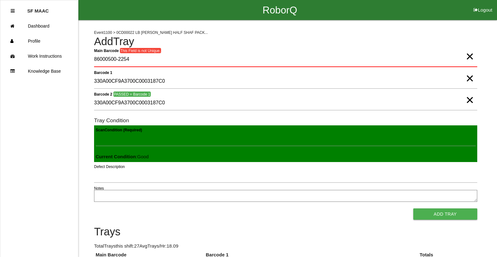
click at [413, 208] on button "Add Tray" at bounding box center [445, 213] width 64 height 11
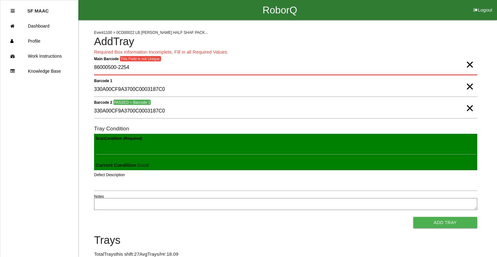
click at [469, 65] on span "×" at bounding box center [470, 58] width 8 height 13
click at [449, 71] on Barcode "Main Barcode" at bounding box center [285, 68] width 383 height 15
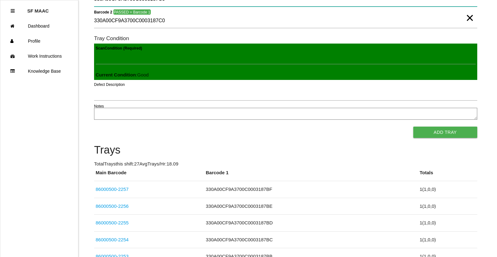
scroll to position [94, 0]
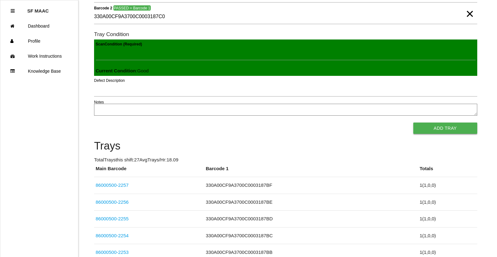
click at [444, 127] on button "Add Tray" at bounding box center [445, 128] width 64 height 11
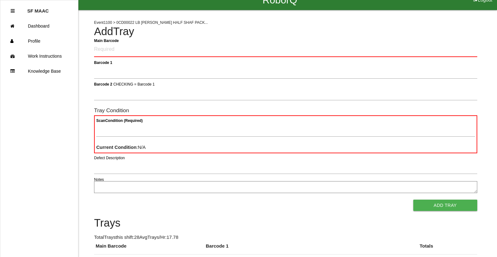
scroll to position [0, 0]
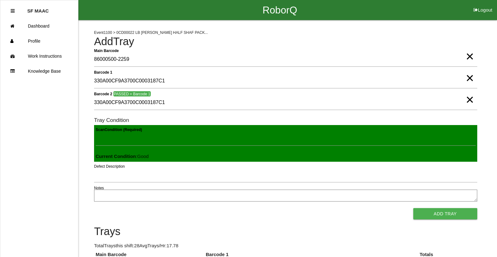
click at [413, 208] on button "Add Tray" at bounding box center [445, 213] width 64 height 11
click button "Add Tray" at bounding box center [445, 213] width 64 height 11
click at [413, 208] on button "Add Tray" at bounding box center [445, 213] width 64 height 11
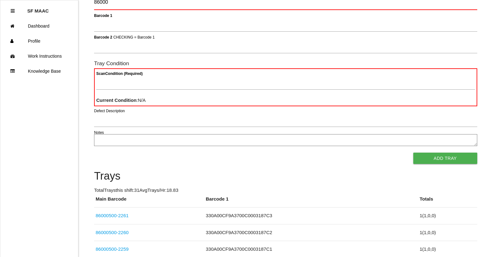
scroll to position [56, 0]
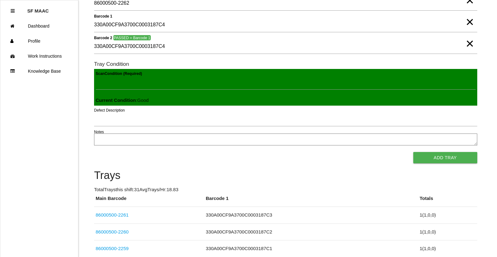
click at [413, 152] on button "Add Tray" at bounding box center [445, 157] width 64 height 11
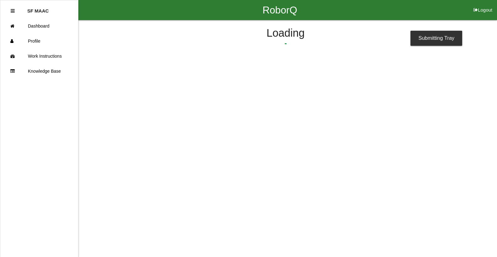
scroll to position [0, 0]
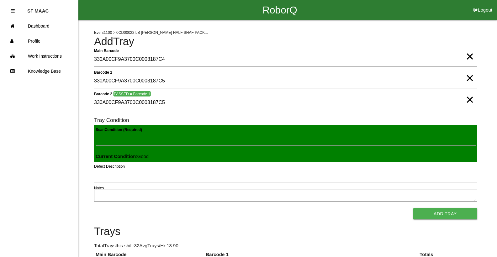
click at [413, 208] on button "Add Tray" at bounding box center [445, 213] width 64 height 11
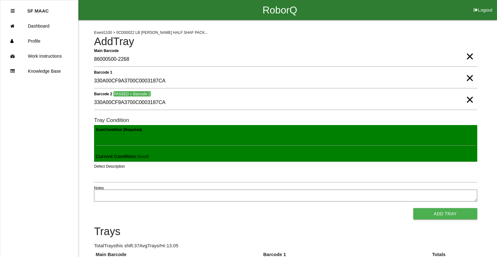
click at [413, 208] on button "Add Tray" at bounding box center [445, 213] width 64 height 11
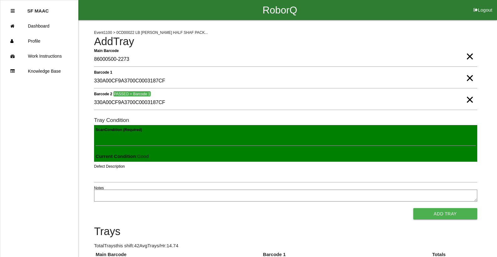
click at [413, 208] on button "Add Tray" at bounding box center [445, 213] width 64 height 11
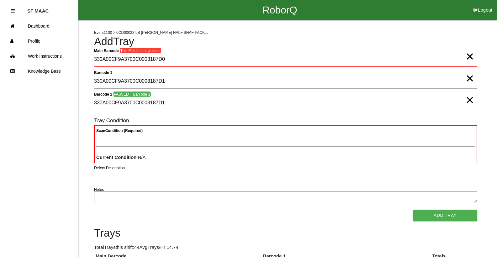
click at [471, 56] on span "×" at bounding box center [470, 50] width 8 height 13
drag, startPoint x: 457, startPoint y: 58, endPoint x: 460, endPoint y: 57, distance: 3.5
click at [460, 57] on Barcode "Main Barcode" at bounding box center [285, 59] width 383 height 15
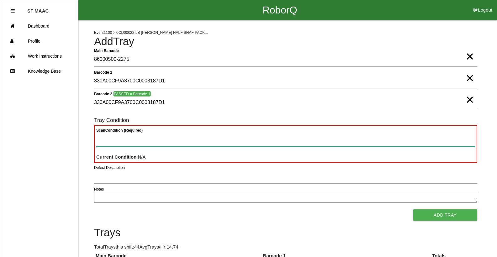
click at [428, 138] on Condition "Scan Condition (Required)" at bounding box center [285, 139] width 379 height 14
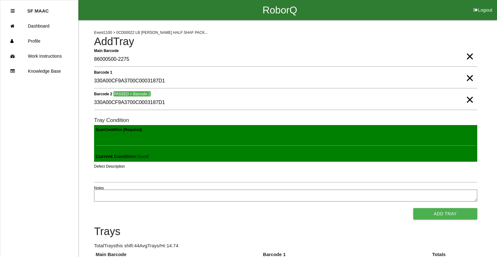
click at [413, 208] on button "Add Tray" at bounding box center [445, 213] width 64 height 11
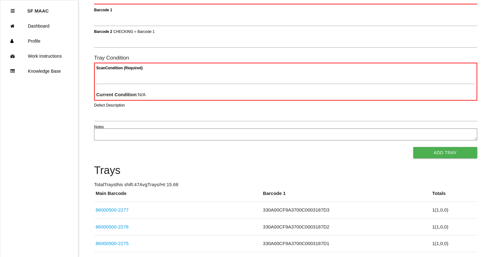
scroll to position [56, 0]
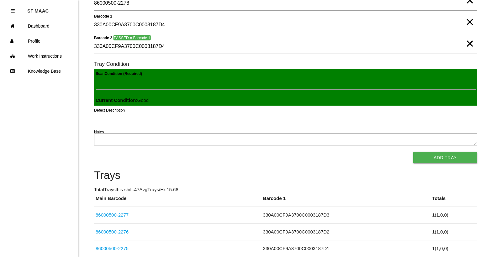
click at [413, 152] on button "Add Tray" at bounding box center [445, 157] width 64 height 11
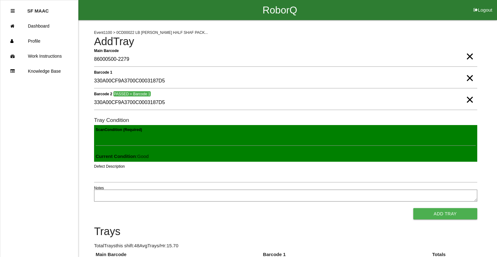
click at [413, 208] on button "Add Tray" at bounding box center [445, 213] width 64 height 11
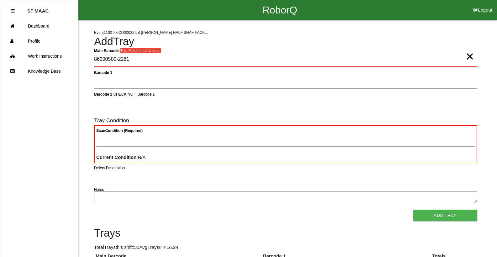
drag, startPoint x: 476, startPoint y: 60, endPoint x: 466, endPoint y: 60, distance: 10.0
click at [471, 60] on div "Main Barcode This Field is not Unique. 86000500-2281 ×" at bounding box center [285, 60] width 383 height 17
click at [465, 57] on div "Main Barcode This Field is not Unique. 86000500-2281 ×" at bounding box center [285, 60] width 383 height 17
drag, startPoint x: 464, startPoint y: 55, endPoint x: 475, endPoint y: 58, distance: 10.8
click at [475, 58] on div "Main Barcode This Field is not Unique. 86000500-2281 ×" at bounding box center [285, 60] width 383 height 17
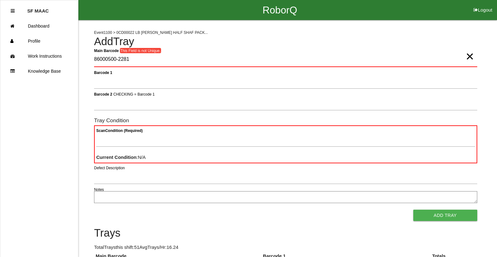
click at [470, 56] on span "×" at bounding box center [470, 50] width 8 height 13
click at [456, 53] on Barcode "Main Barcode" at bounding box center [285, 59] width 383 height 15
click at [467, 55] on span "×" at bounding box center [470, 50] width 8 height 13
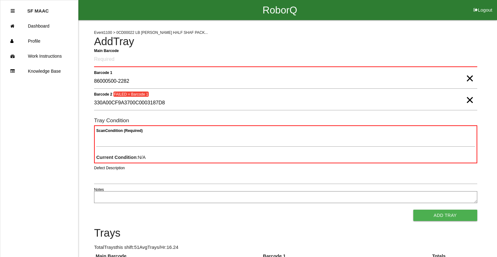
click at [472, 78] on span "×" at bounding box center [470, 72] width 8 height 13
click at [467, 100] on span "×" at bounding box center [470, 93] width 8 height 13
click at [442, 55] on Barcode "Main Barcode" at bounding box center [285, 59] width 383 height 15
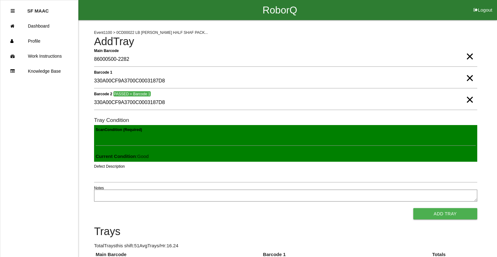
click at [413, 208] on button "Add Tray" at bounding box center [445, 213] width 64 height 11
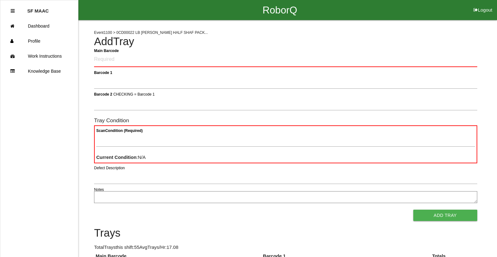
scroll to position [31, 0]
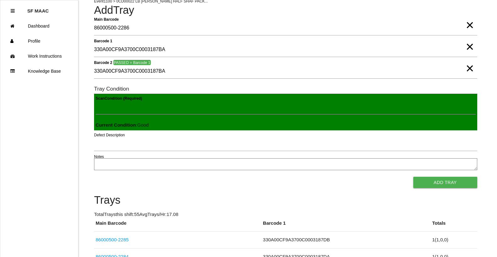
click at [413, 177] on button "Add Tray" at bounding box center [445, 182] width 64 height 11
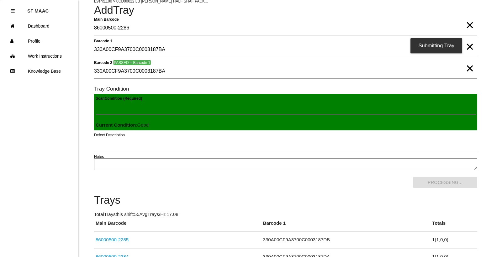
scroll to position [0, 0]
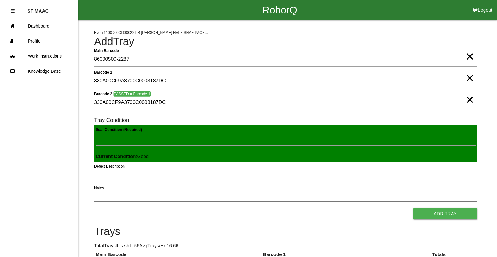
click at [413, 208] on button "Add Tray" at bounding box center [445, 213] width 64 height 11
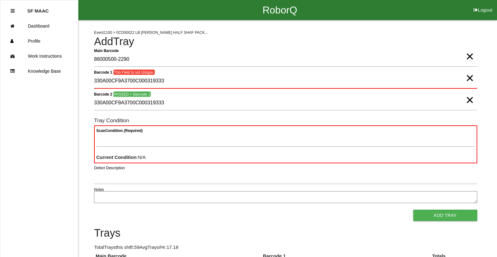
click at [467, 78] on span "×" at bounding box center [470, 72] width 8 height 13
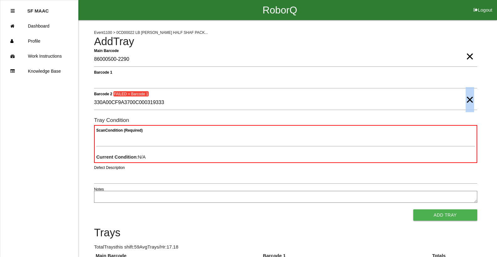
drag, startPoint x: 474, startPoint y: 102, endPoint x: 469, endPoint y: 101, distance: 5.0
click at [469, 100] on span "×" at bounding box center [470, 93] width 8 height 13
click at [467, 55] on span "×" at bounding box center [470, 50] width 8 height 13
